Goal: Transaction & Acquisition: Purchase product/service

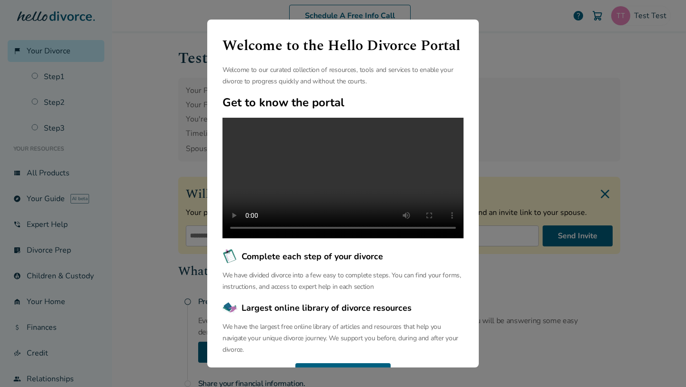
click at [553, 138] on div "Welcome to the Hello Divorce Portal Welcome to our curated collection of resour…" at bounding box center [343, 193] width 686 height 387
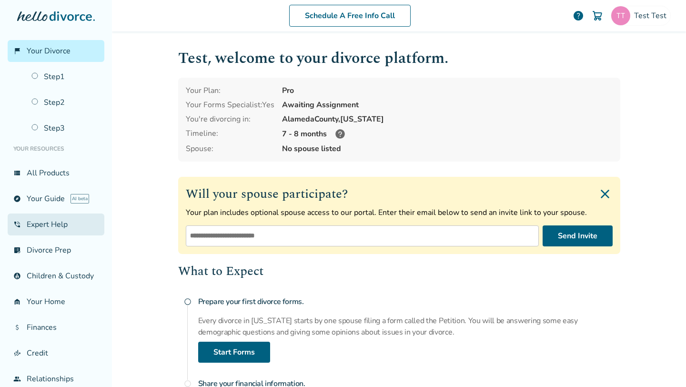
click at [36, 223] on link "phone_in_talk Expert Help" at bounding box center [56, 224] width 97 height 22
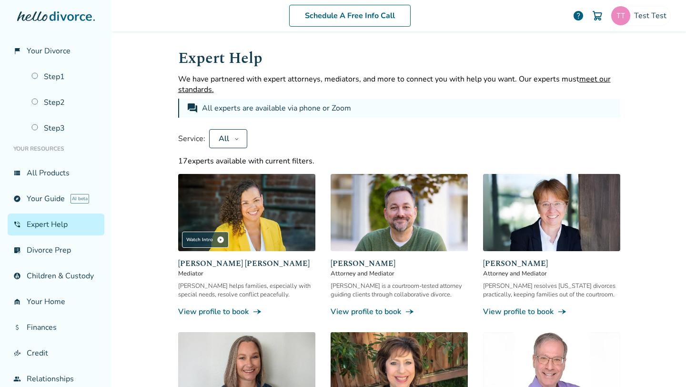
click at [382, 230] on img at bounding box center [398, 212] width 137 height 77
click at [404, 227] on img at bounding box center [398, 212] width 137 height 77
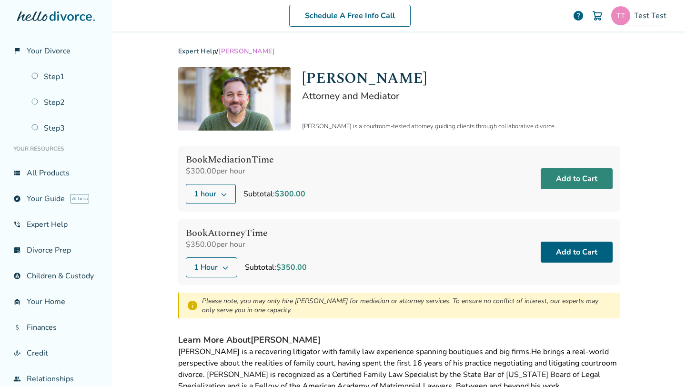
click at [558, 179] on button "Add to Cart" at bounding box center [576, 178] width 72 height 21
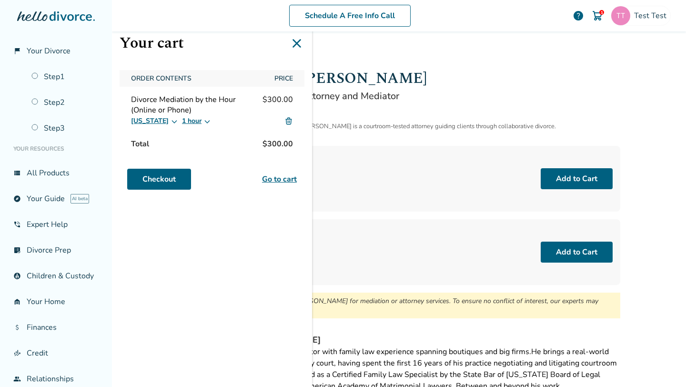
click at [287, 120] on img at bounding box center [288, 121] width 9 height 9
click at [288, 121] on img at bounding box center [288, 121] width 9 height 9
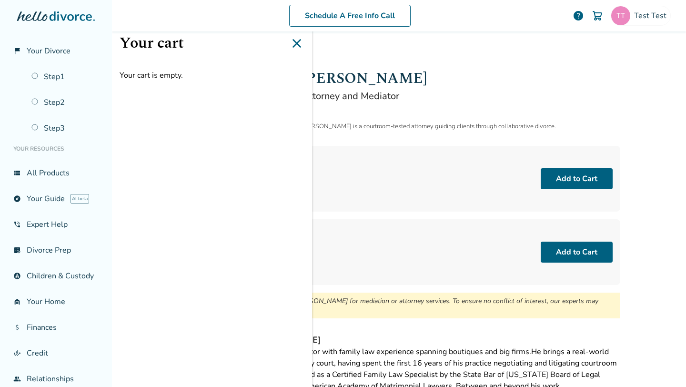
click at [298, 43] on icon at bounding box center [296, 43] width 9 height 9
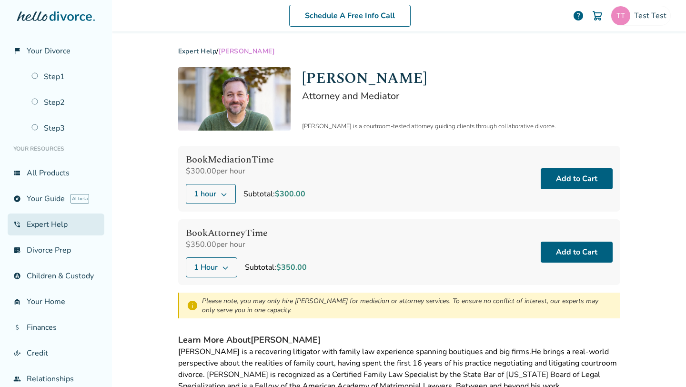
click at [47, 218] on link "phone_in_talk Expert Help" at bounding box center [56, 224] width 97 height 22
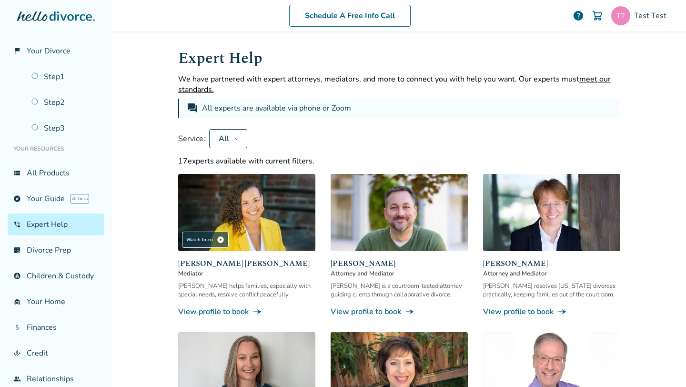
click at [296, 211] on img at bounding box center [246, 212] width 137 height 77
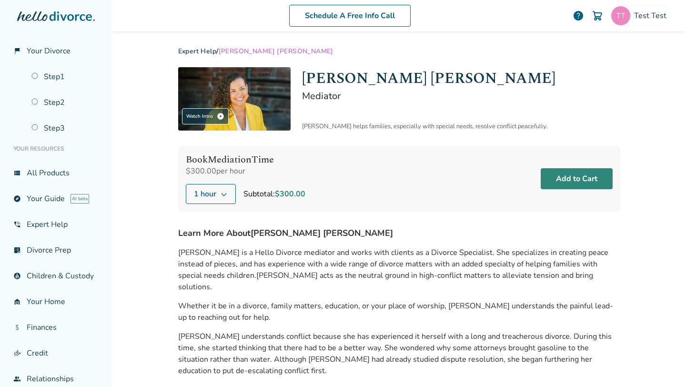
click at [584, 176] on button "Add to Cart" at bounding box center [576, 178] width 72 height 21
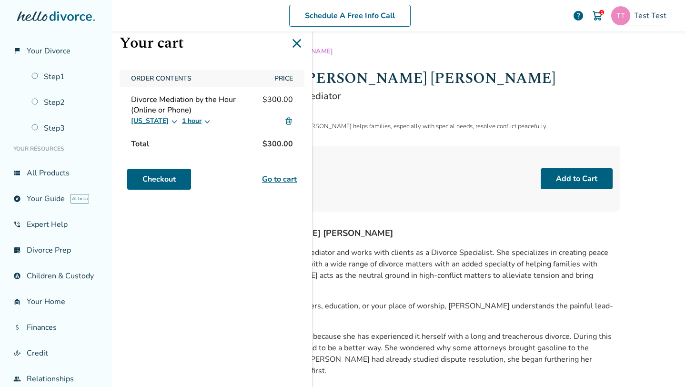
click at [288, 124] on img at bounding box center [288, 121] width 9 height 9
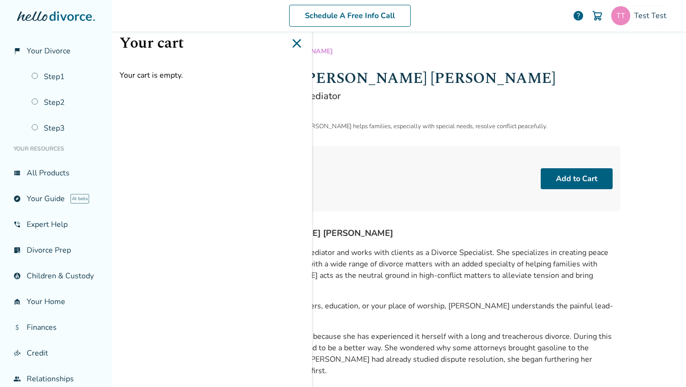
click at [298, 42] on icon at bounding box center [296, 43] width 9 height 9
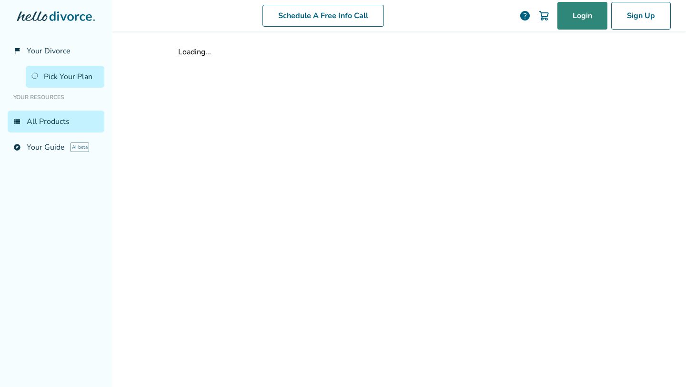
click at [581, 16] on link "Login" at bounding box center [582, 16] width 50 height 28
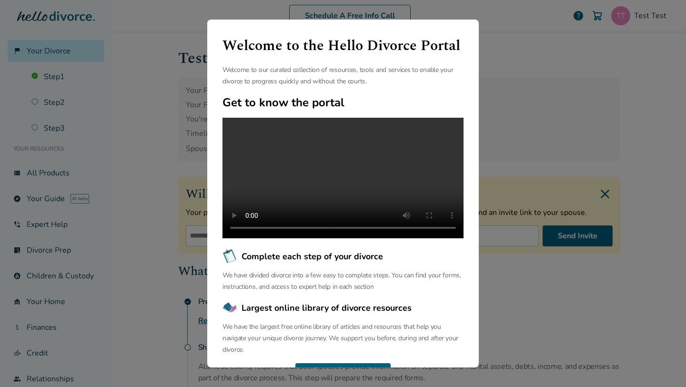
click at [142, 170] on div "Welcome to the Hello Divorce Portal Welcome to our curated collection of resour…" at bounding box center [343, 193] width 686 height 387
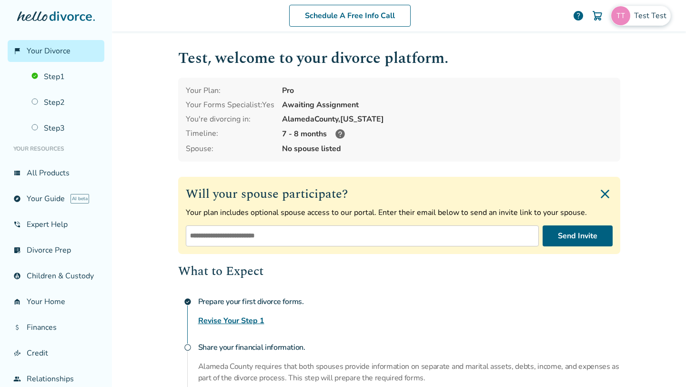
click at [632, 21] on div "Test Test" at bounding box center [640, 16] width 60 height 20
click at [495, 58] on h1 "Test , welcome to your divorce platform." at bounding box center [399, 58] width 442 height 23
click at [38, 226] on link "phone_in_talk Expert Help" at bounding box center [56, 224] width 97 height 22
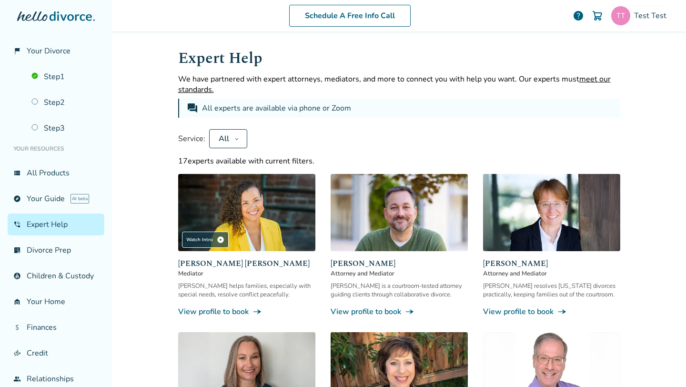
click at [242, 225] on img at bounding box center [246, 212] width 137 height 77
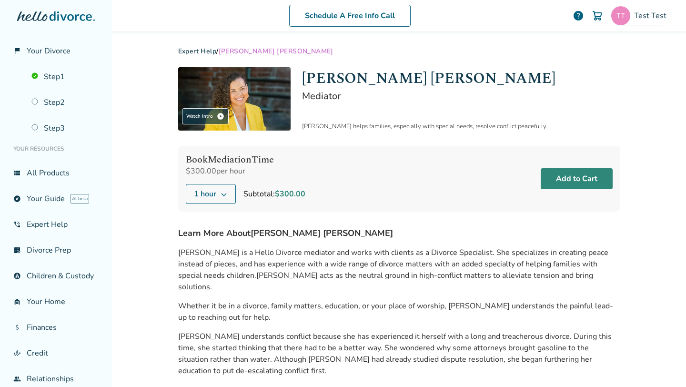
click at [571, 179] on button "Add to Cart" at bounding box center [576, 178] width 72 height 21
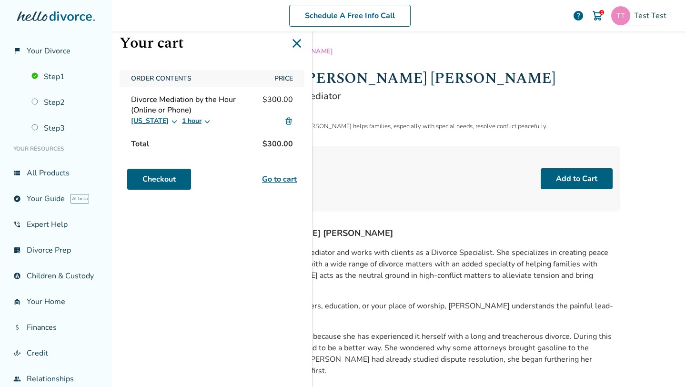
click at [289, 123] on img at bounding box center [288, 121] width 9 height 9
click at [289, 121] on img at bounding box center [288, 121] width 9 height 9
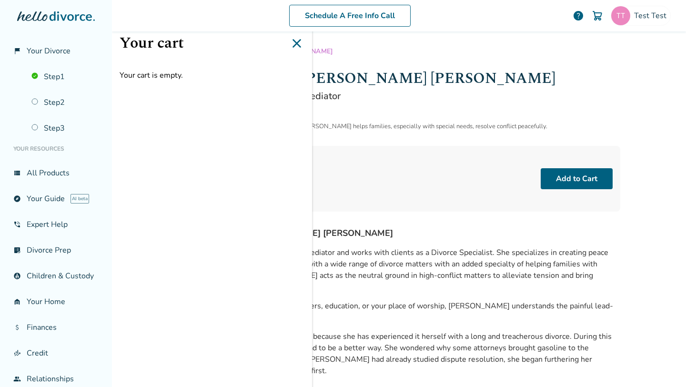
click at [358, 121] on div "Claudia Brown Coulter Mediator Claudia helps families, especially with special …" at bounding box center [461, 98] width 318 height 63
click at [298, 42] on icon at bounding box center [296, 43] width 9 height 9
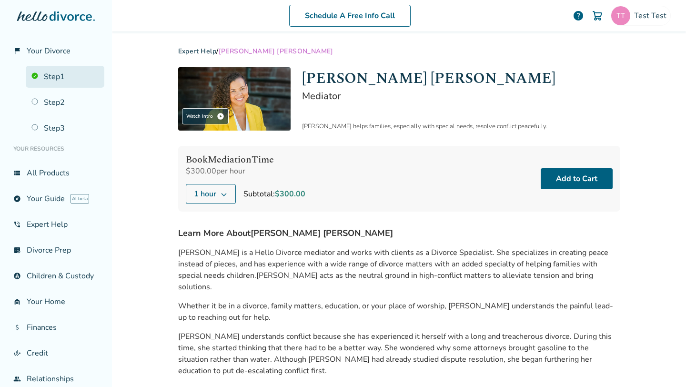
click at [76, 75] on link "Step 1" at bounding box center [65, 77] width 79 height 22
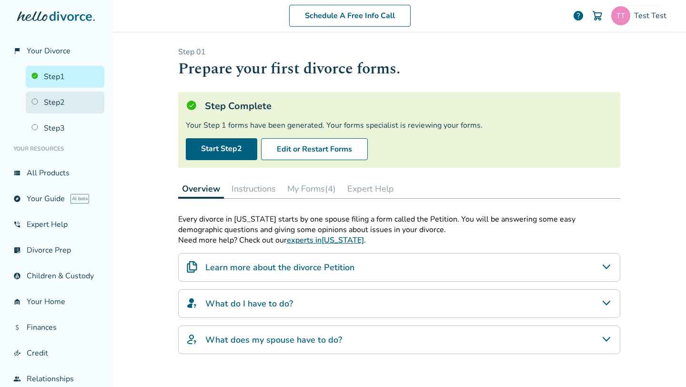
click at [68, 104] on link "Step 2" at bounding box center [65, 102] width 79 height 22
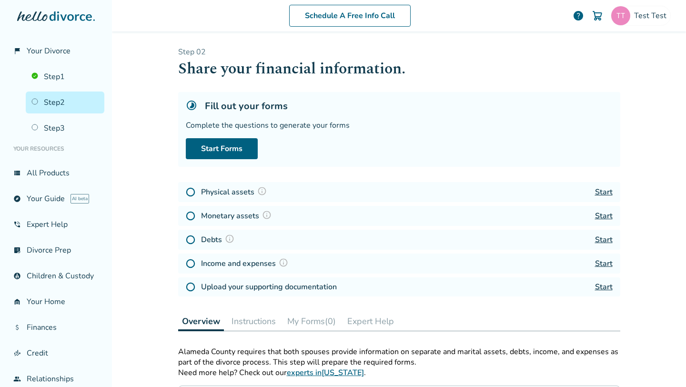
click at [370, 321] on button "Expert Help" at bounding box center [370, 320] width 54 height 19
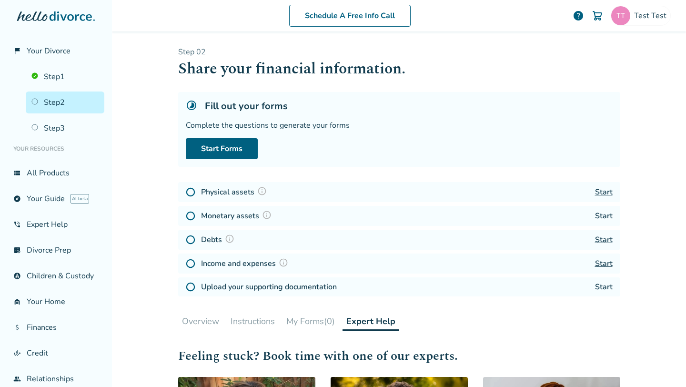
click at [198, 322] on button "Overview" at bounding box center [200, 320] width 45 height 19
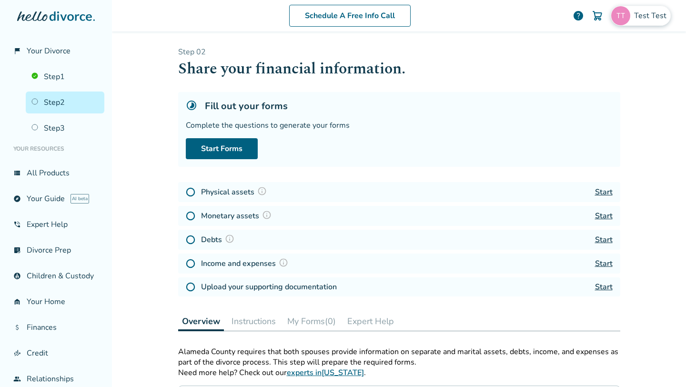
click at [643, 18] on span "Test Test" at bounding box center [652, 15] width 36 height 10
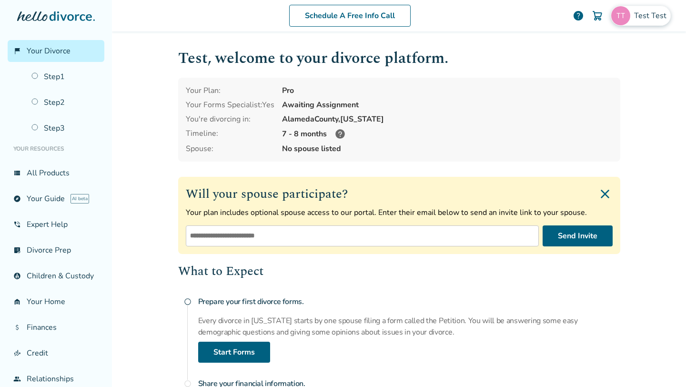
click at [645, 14] on span "Test Test" at bounding box center [652, 15] width 36 height 10
